Goal: Use online tool/utility

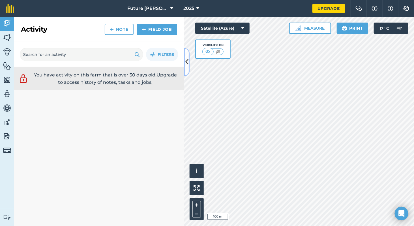
click at [187, 58] on icon at bounding box center [186, 62] width 3 height 10
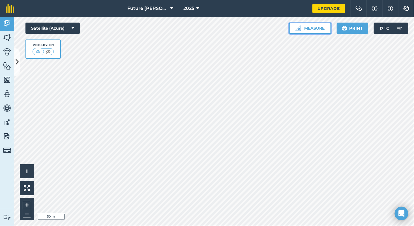
click at [319, 28] on button "Measure" at bounding box center [310, 28] width 42 height 11
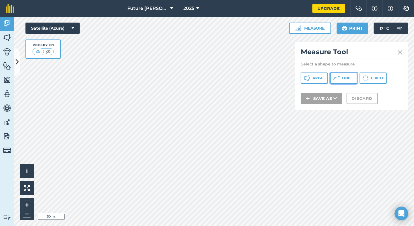
click at [350, 78] on button "Line" at bounding box center [343, 78] width 27 height 11
click at [400, 51] on img at bounding box center [399, 52] width 5 height 7
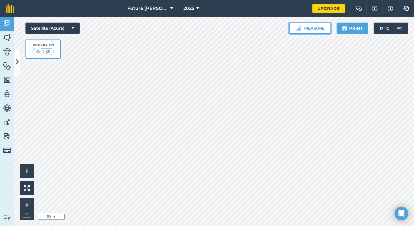
click at [314, 29] on button "Measure" at bounding box center [310, 28] width 42 height 11
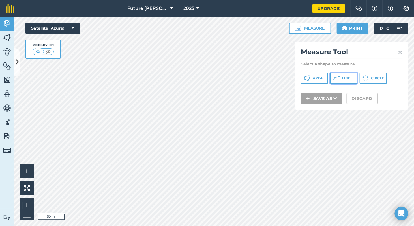
click at [345, 80] on span "Line" at bounding box center [346, 78] width 8 height 5
